Goal: Information Seeking & Learning: Check status

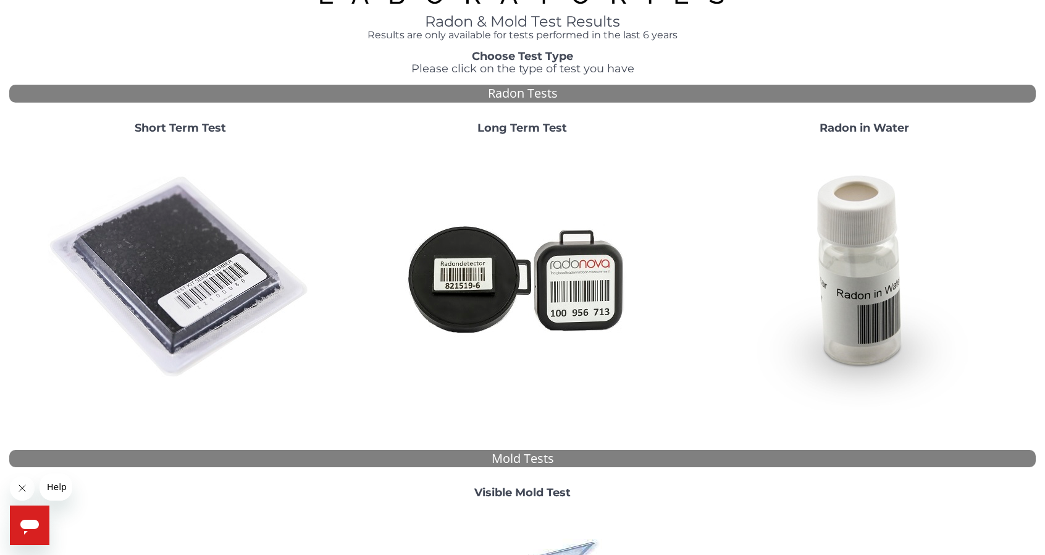
scroll to position [206, 0]
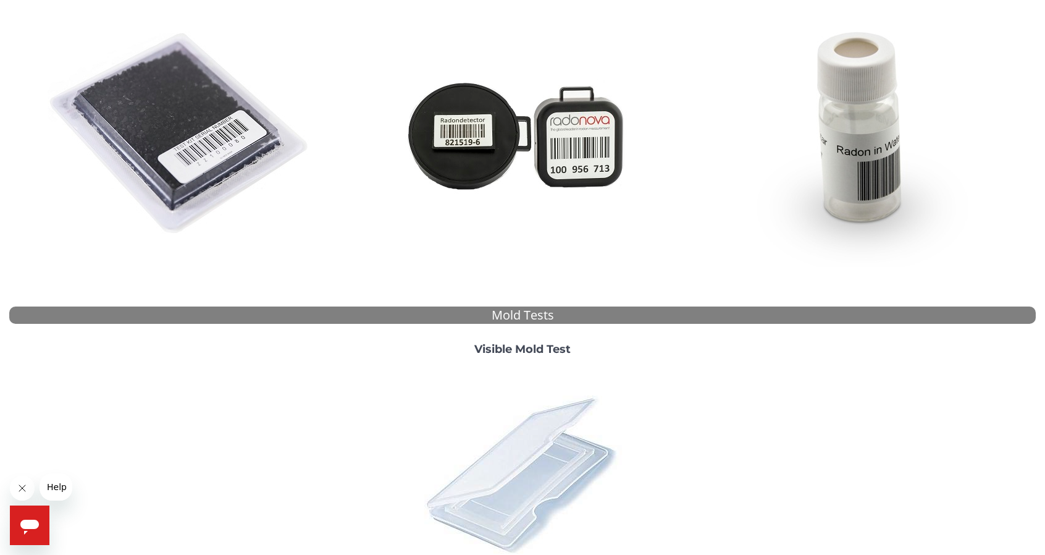
click at [463, 490] on img at bounding box center [522, 474] width 216 height 216
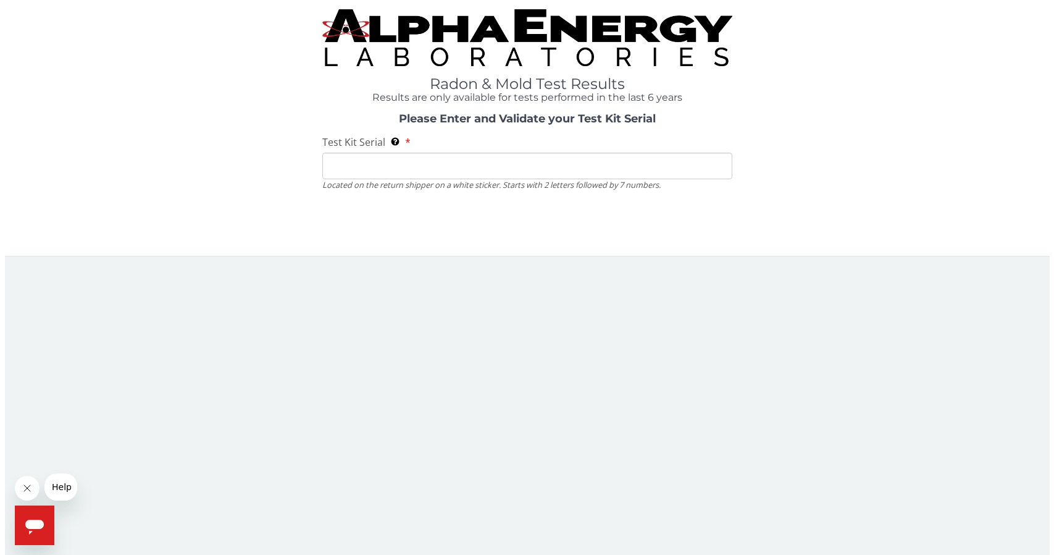
scroll to position [0, 0]
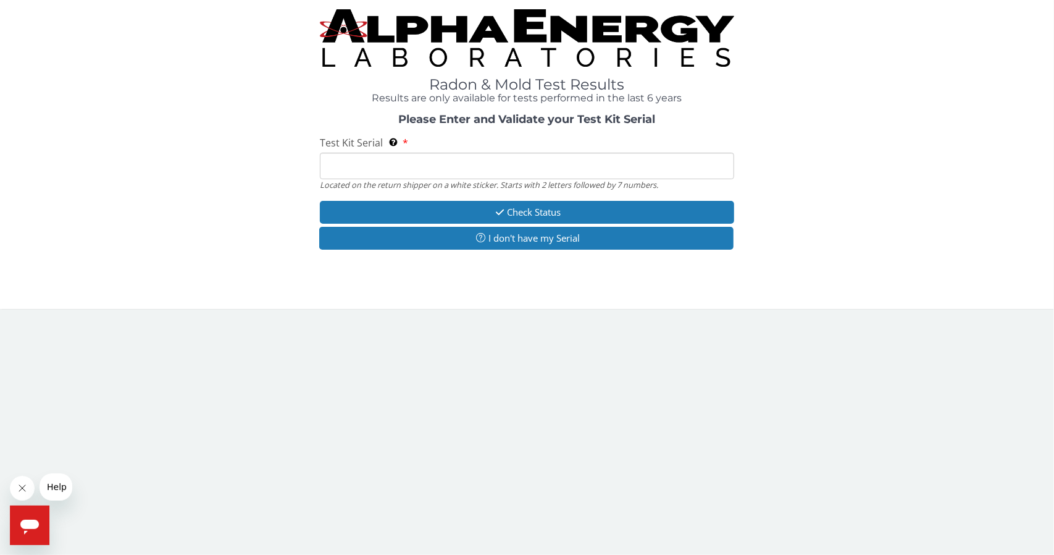
click at [395, 162] on input "Test Kit Serial Located on the return shipper on a white sticker. Starts with 2…" at bounding box center [527, 166] width 414 height 27
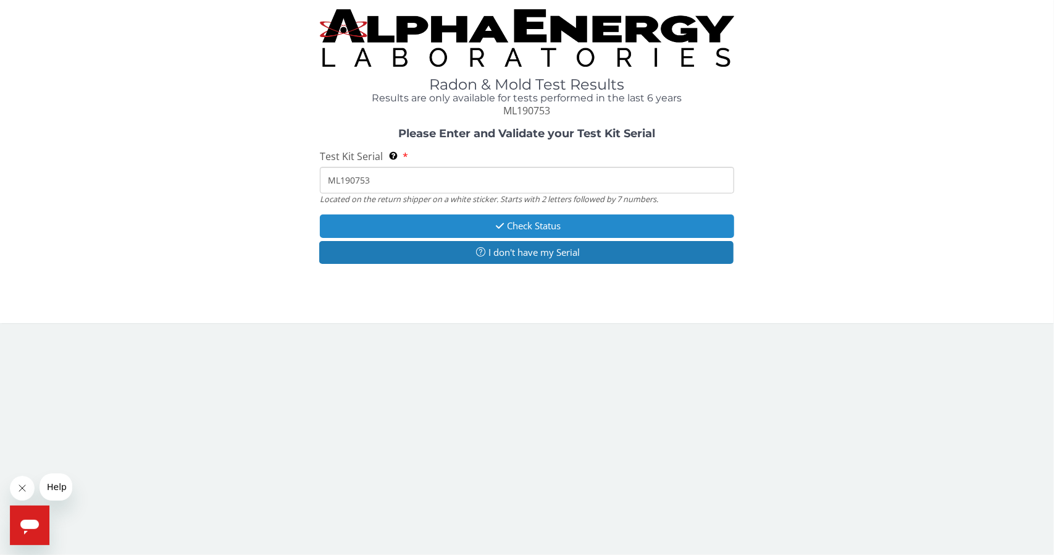
type input "ML190753"
click at [526, 220] on button "Check Status" at bounding box center [527, 225] width 414 height 23
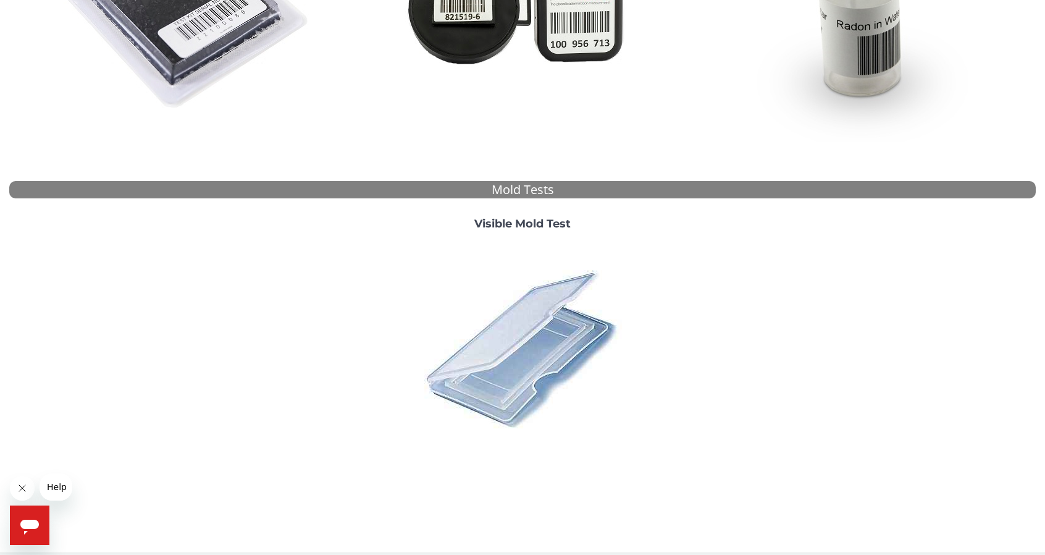
scroll to position [340, 0]
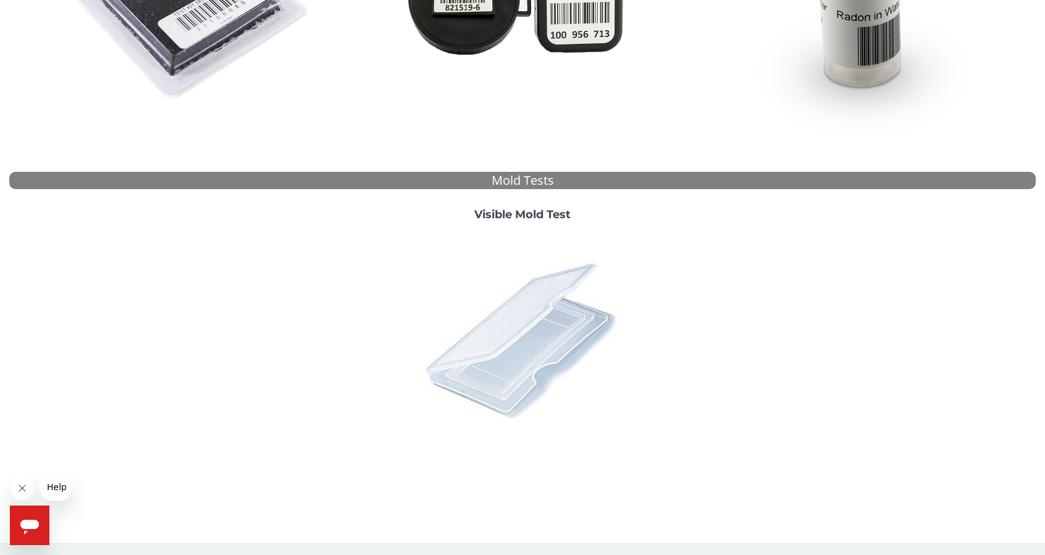
click at [496, 333] on img at bounding box center [522, 339] width 216 height 216
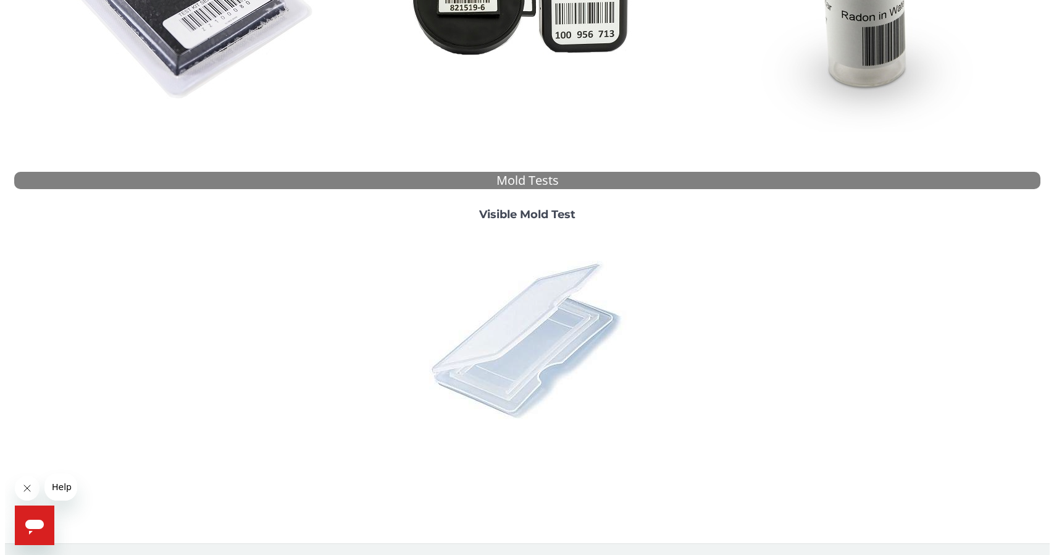
scroll to position [0, 0]
